Goal: Check status

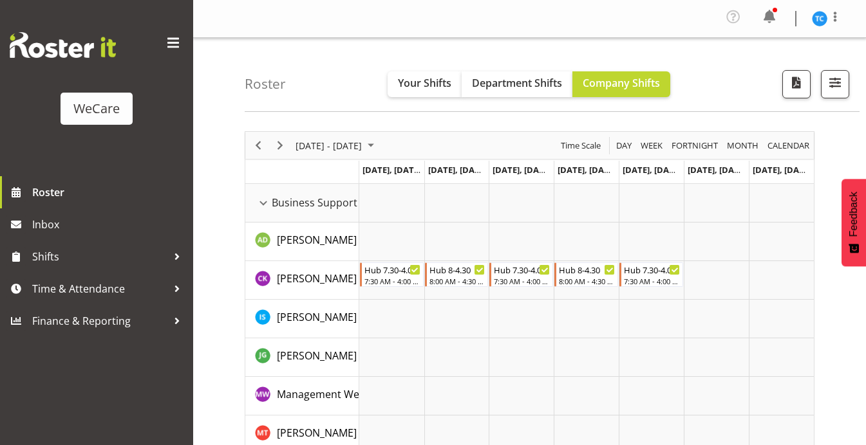
scroll to position [5292, 0]
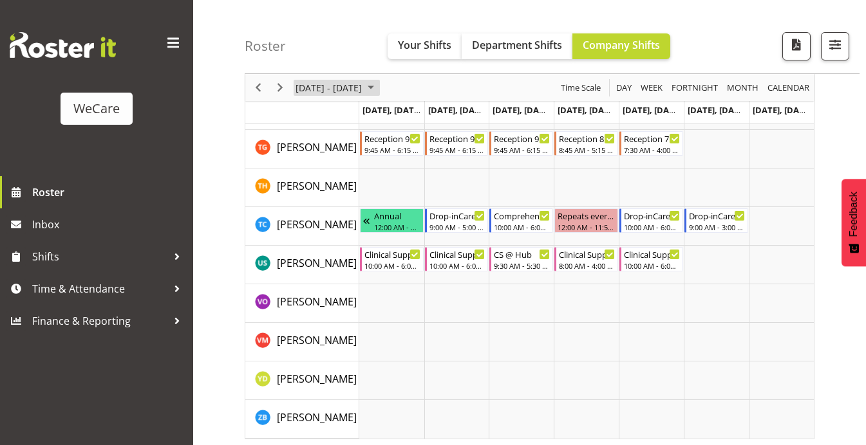
click at [363, 88] on span "[DATE] - [DATE]" at bounding box center [328, 88] width 69 height 16
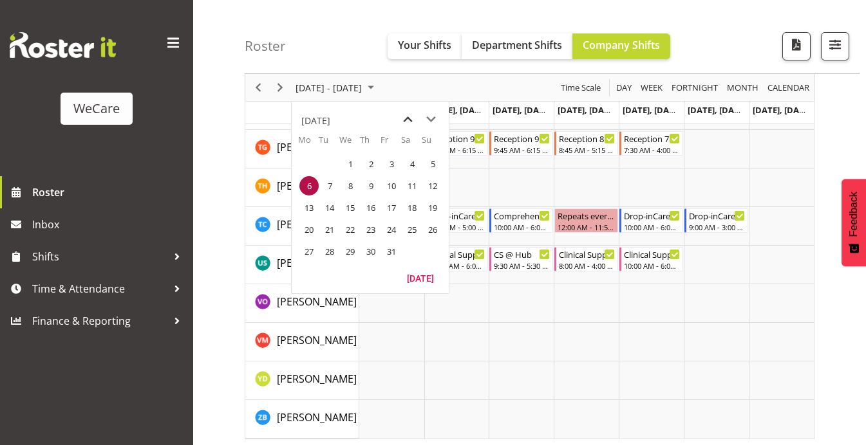
click at [409, 116] on span "previous month" at bounding box center [407, 119] width 23 height 23
click at [308, 167] on span "1" at bounding box center [308, 163] width 19 height 19
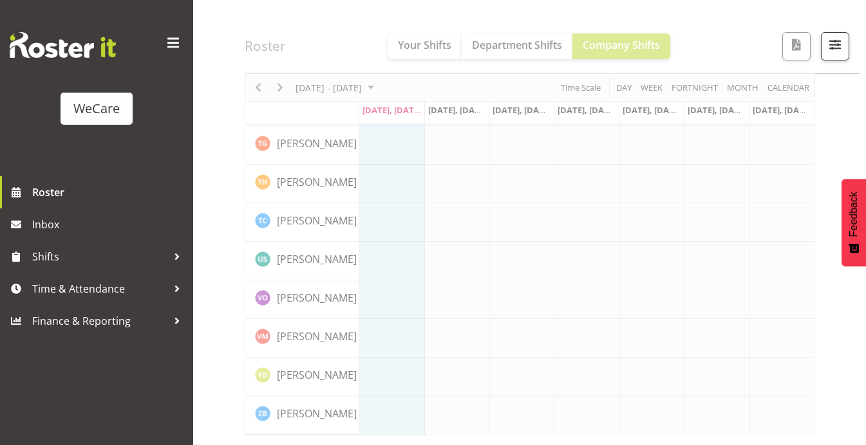
scroll to position [5267, 0]
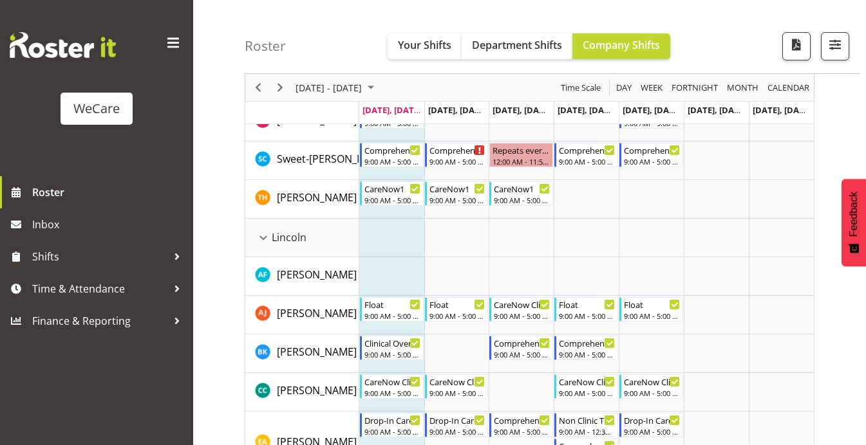
scroll to position [2252, 0]
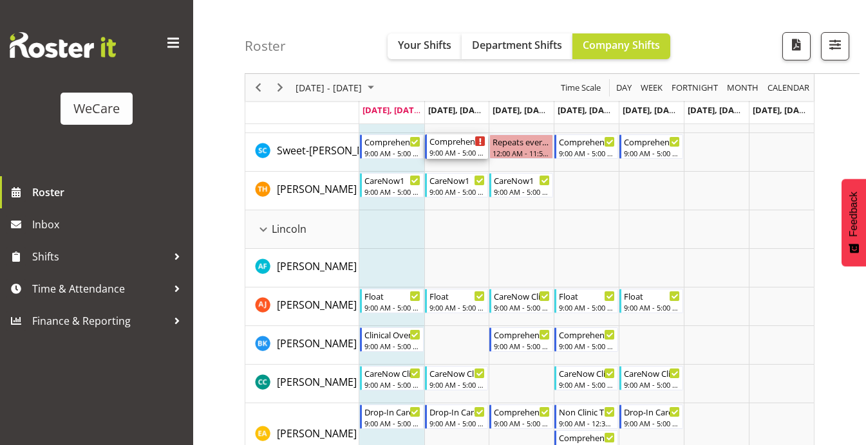
click at [479, 138] on icon "Timeline Week of September 1, 2025" at bounding box center [480, 141] width 2 height 6
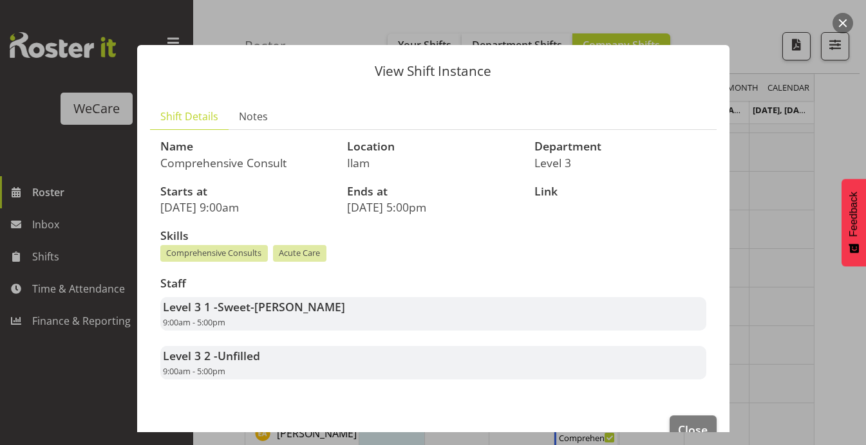
scroll to position [31, 0]
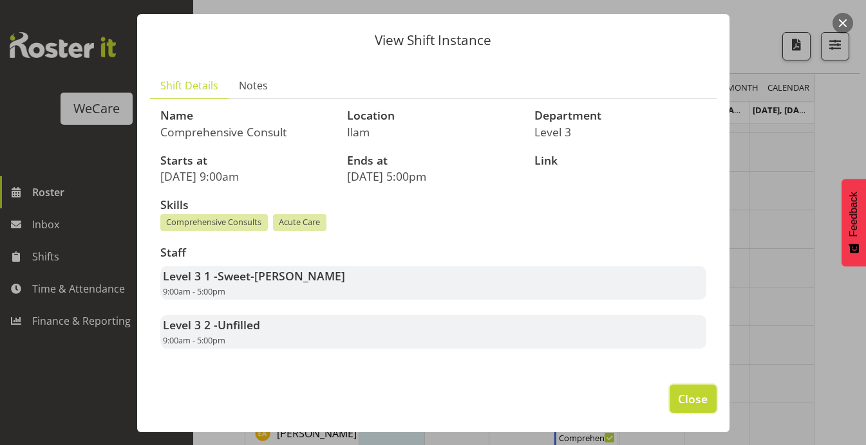
click at [678, 389] on button "Close" at bounding box center [692, 399] width 46 height 28
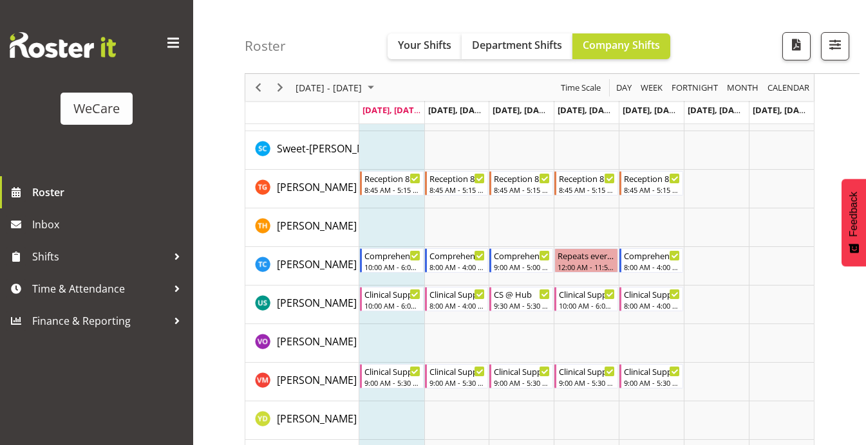
scroll to position [5326, 0]
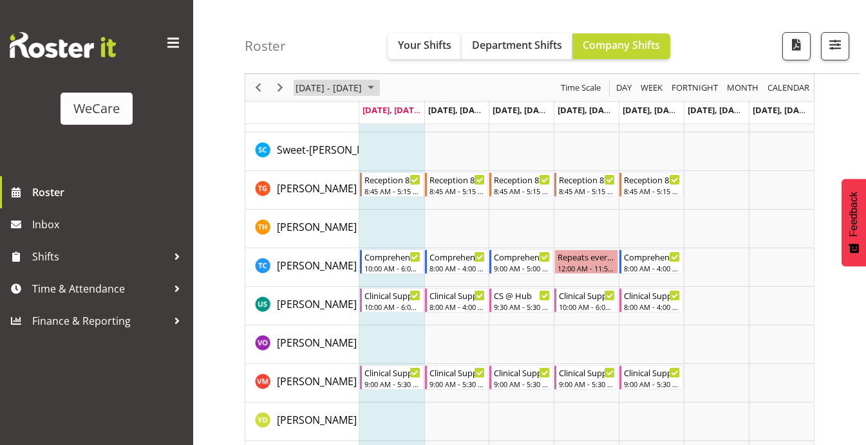
click at [363, 90] on span "[DATE] - [DATE]" at bounding box center [328, 88] width 69 height 16
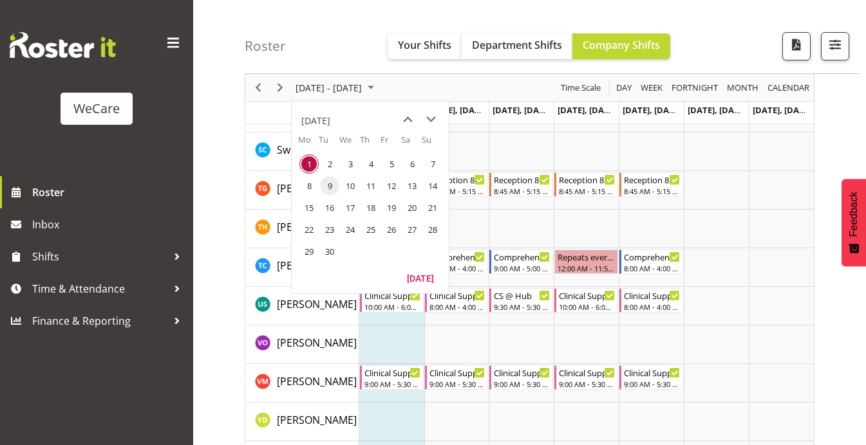
click at [322, 189] on span "9" at bounding box center [329, 185] width 19 height 19
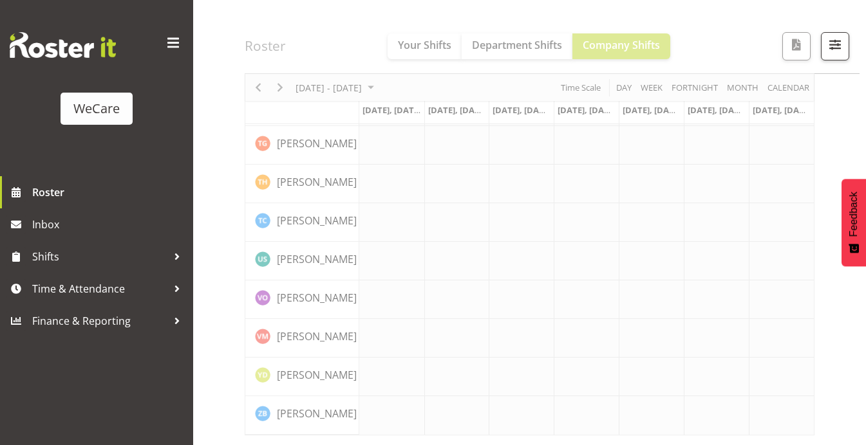
scroll to position [5267, 0]
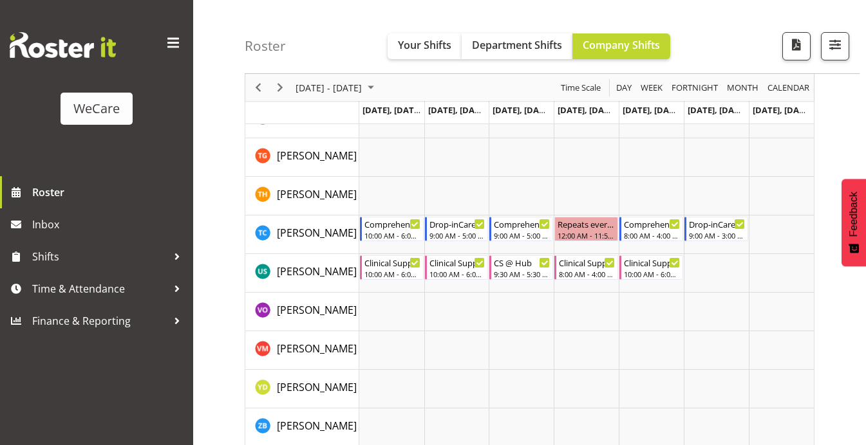
scroll to position [5292, 0]
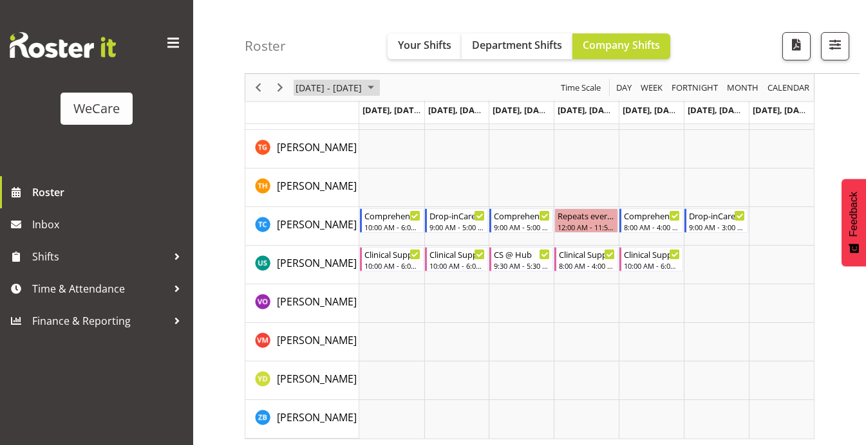
click at [378, 86] on span "September 2025" at bounding box center [370, 88] width 15 height 16
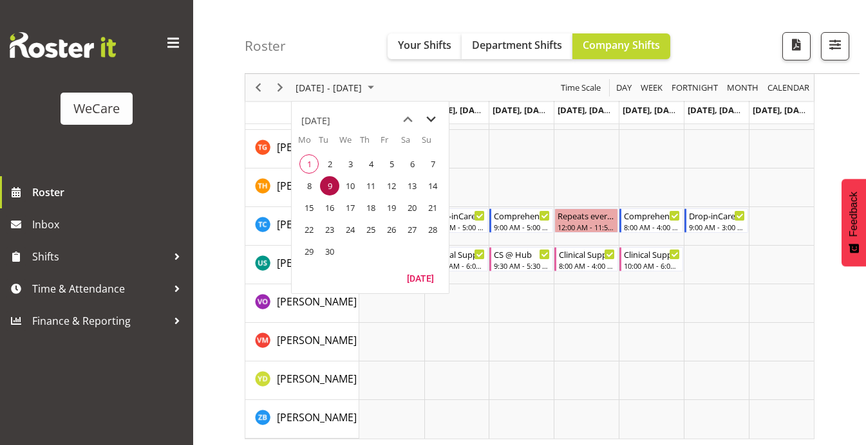
click at [431, 118] on span "next month" at bounding box center [431, 119] width 23 height 23
click at [353, 165] on span "1" at bounding box center [349, 163] width 19 height 19
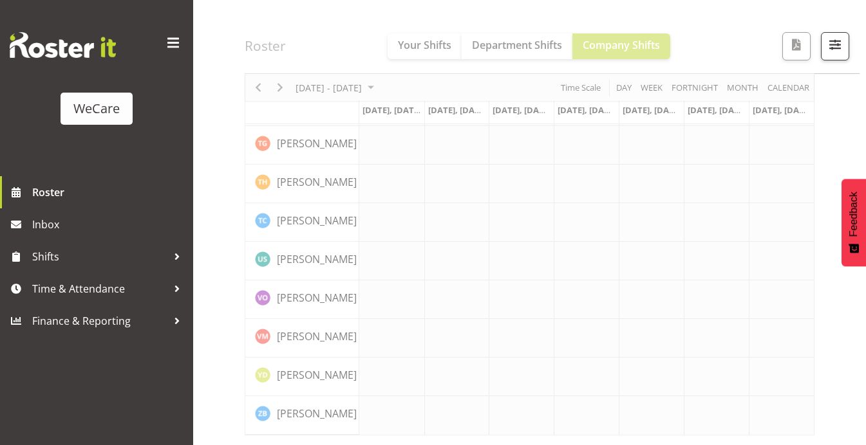
scroll to position [5267, 0]
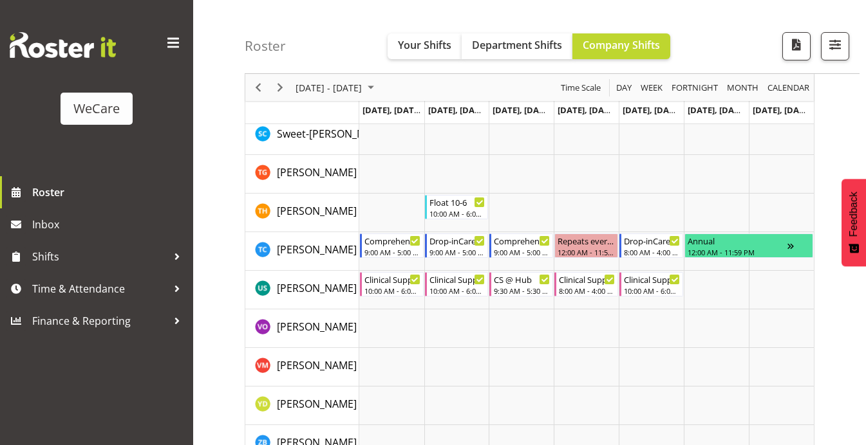
scroll to position [5317, 0]
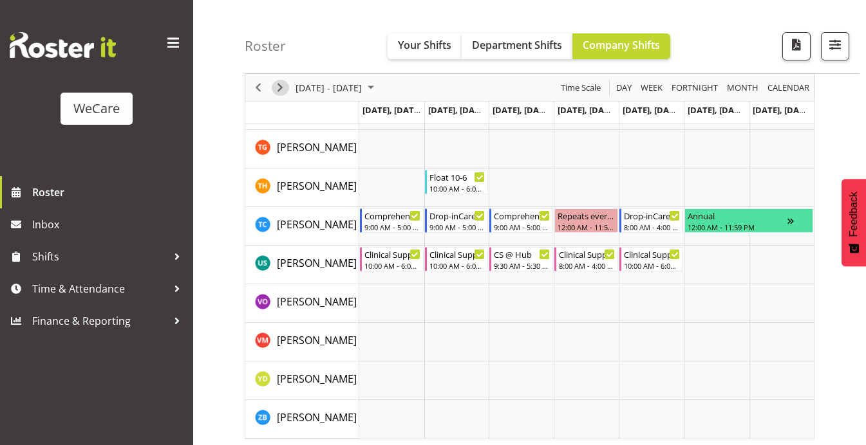
click at [279, 84] on span "Next" at bounding box center [279, 88] width 15 height 16
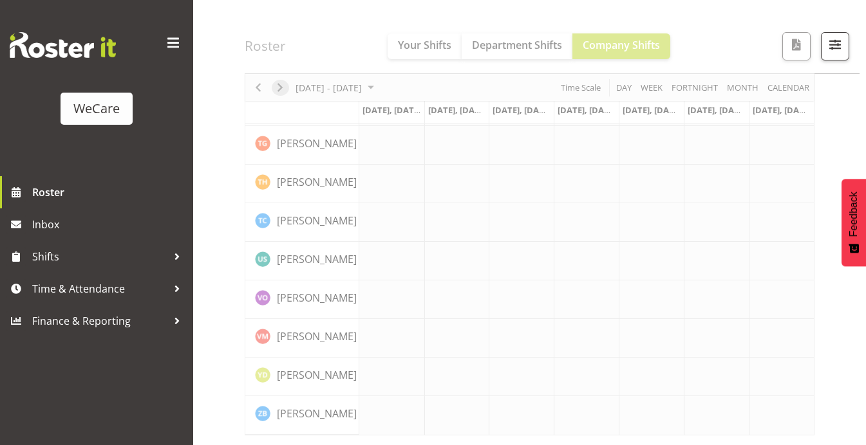
scroll to position [5267, 0]
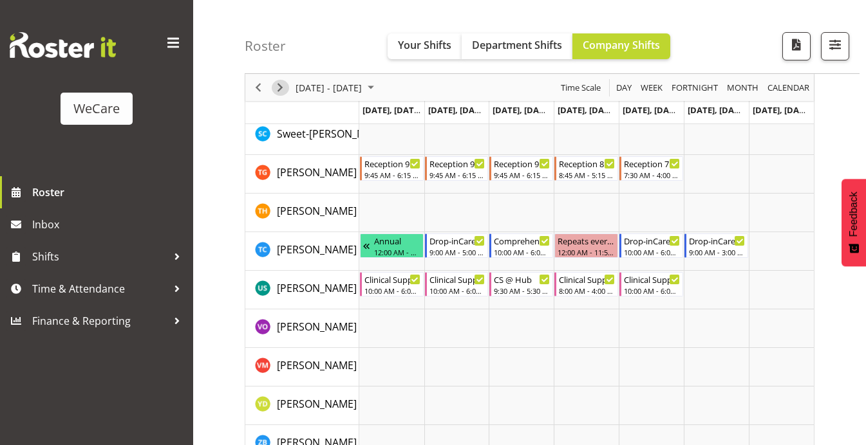
scroll to position [5292, 0]
